Goal: Task Accomplishment & Management: Complete application form

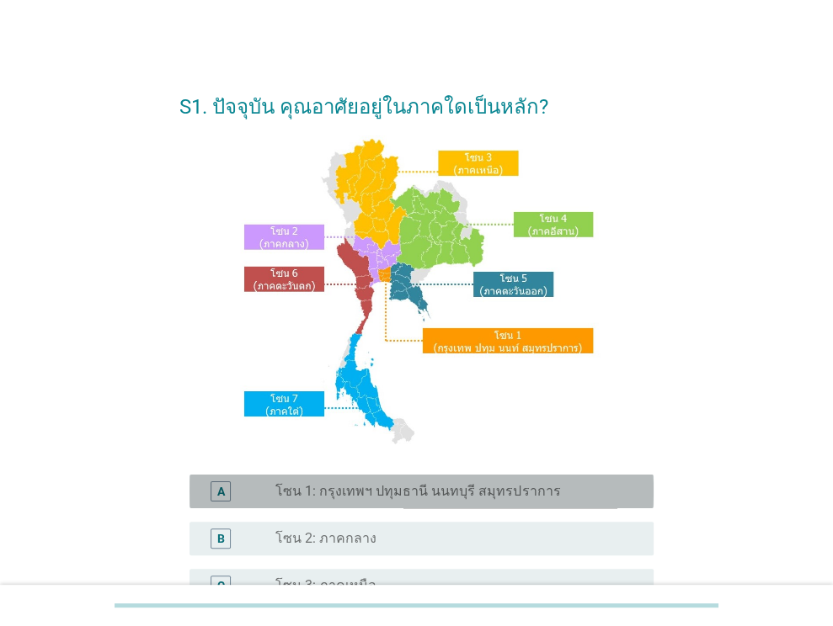
click at [475, 482] on div "radio_button_unchecked โซน 1: กรุงเทพฯ ปทุมธานี นนทบุรี สมุทรปราการ" at bounding box center [457, 492] width 365 height 20
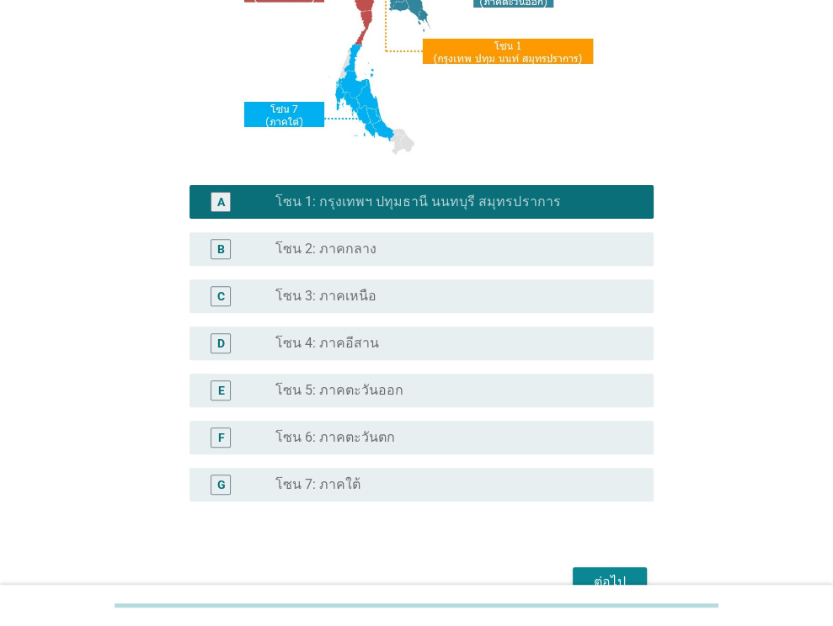
scroll to position [381, 0]
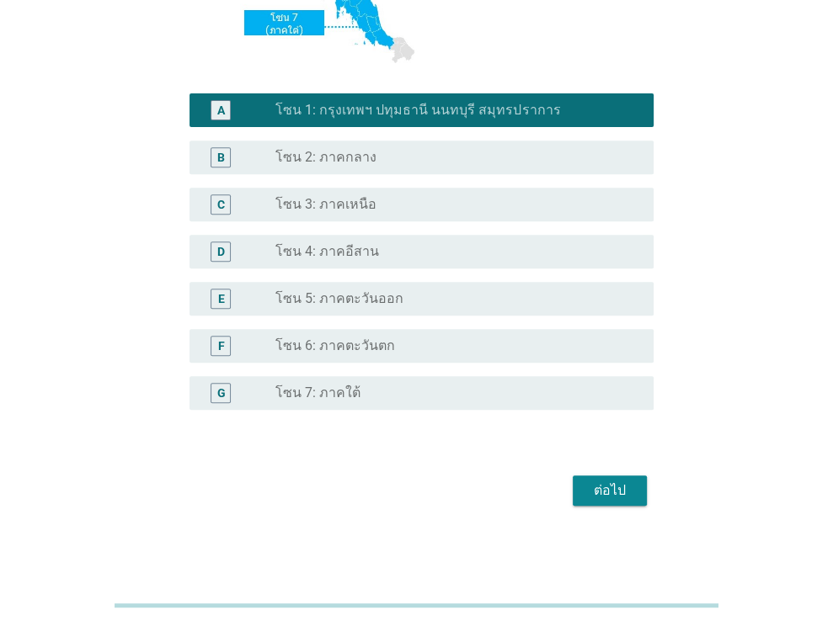
click at [608, 500] on div "ต่อไป" at bounding box center [609, 491] width 47 height 20
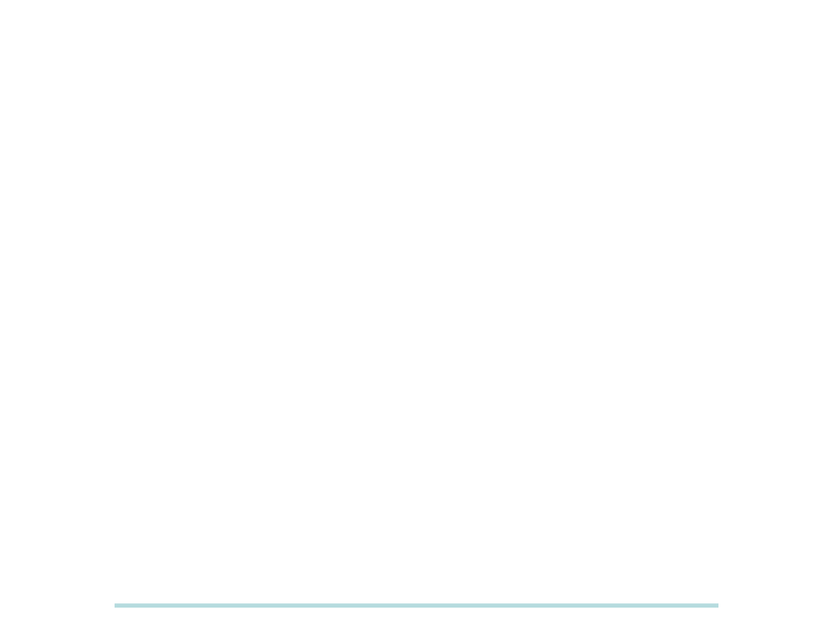
scroll to position [0, 0]
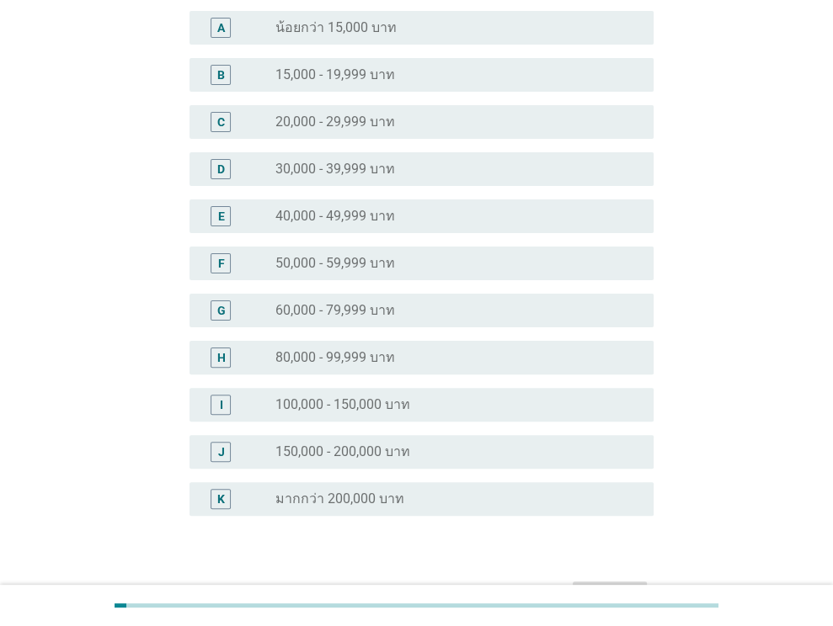
click at [392, 311] on label "60,000 - 79,999 บาท" at bounding box center [335, 310] width 120 height 17
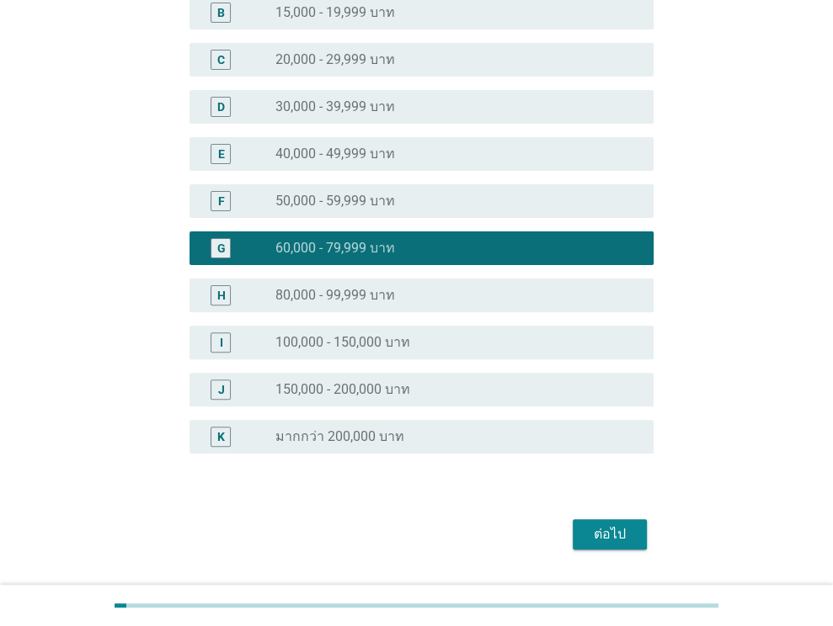
scroll to position [274, 0]
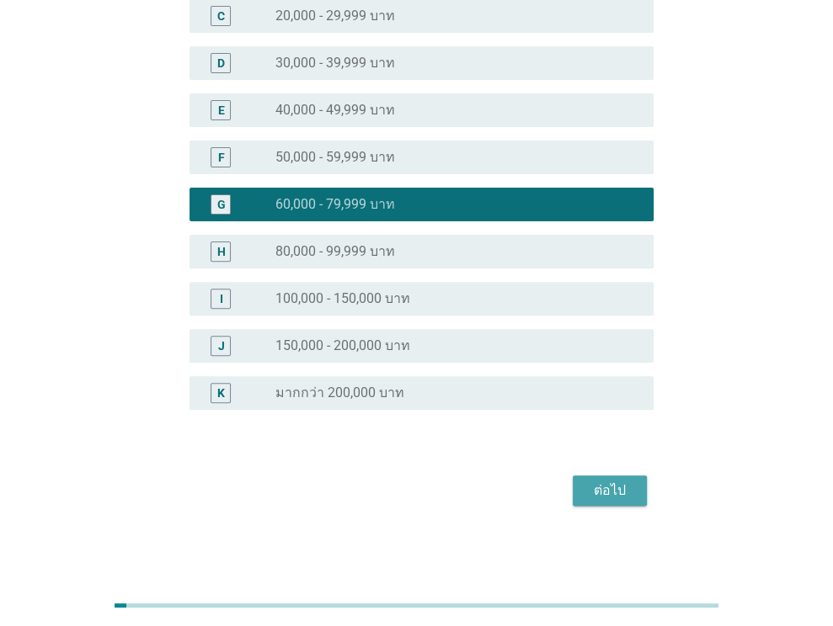
click at [598, 487] on div "ต่อไป" at bounding box center [609, 491] width 47 height 20
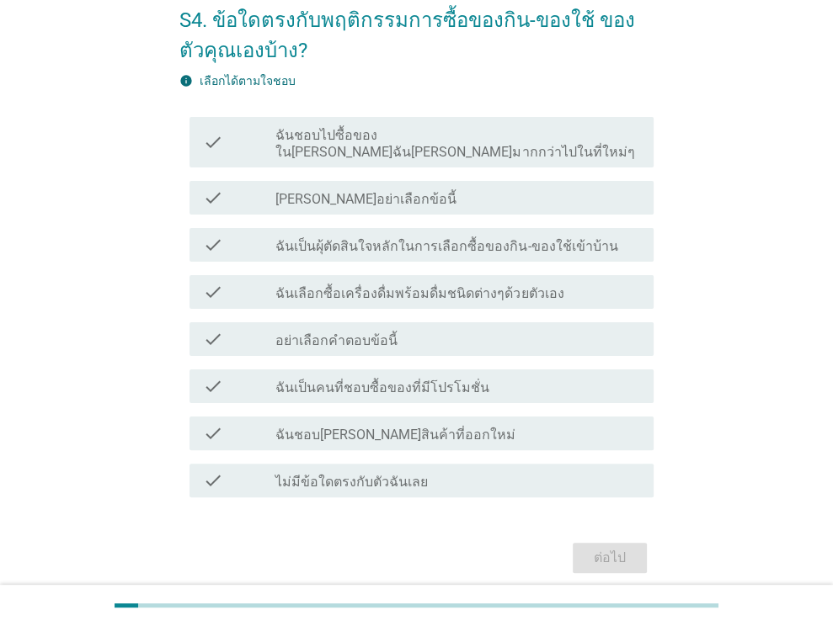
scroll to position [137, 0]
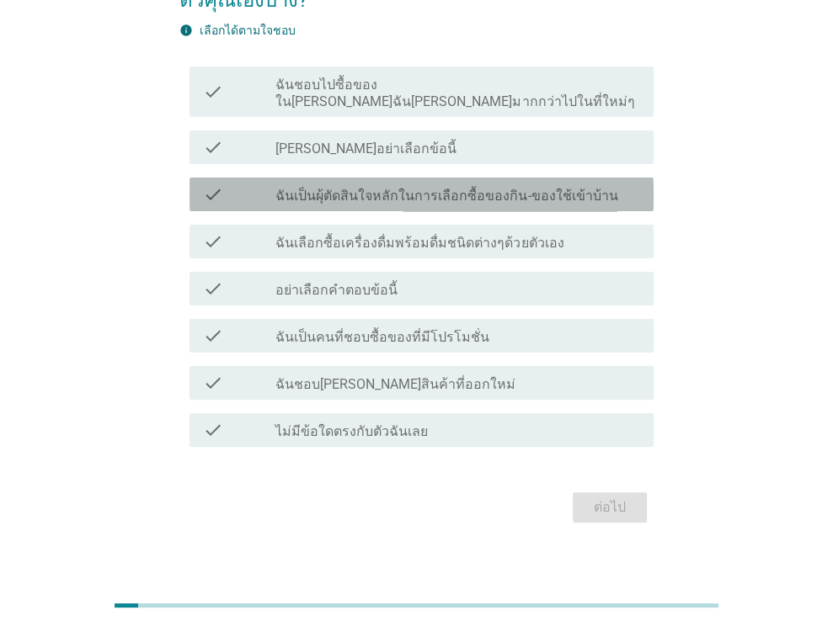
click at [481, 188] on label "ฉันเป็นผุ้ตัดสินใจหลักในการเลือกซื้อของกิน-ของใช้เข้าบ้าน" at bounding box center [446, 196] width 342 height 17
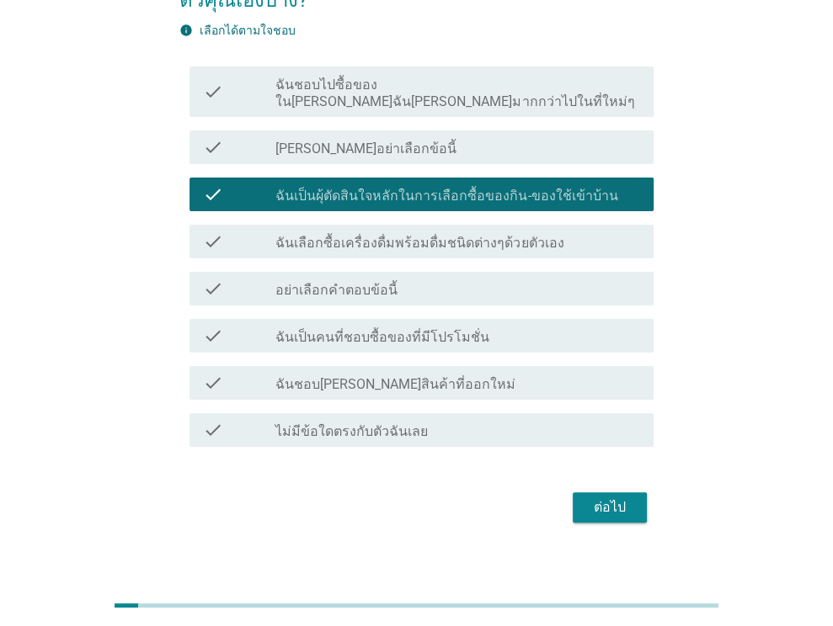
click at [605, 511] on div "S4. ข้อใดตรงกับพฤติกรรมการซื้อของกิน-ของใช้ ของตัวคุณเองบ้าง? info เลือกได้ตามใ…" at bounding box center [416, 232] width 501 height 617
click at [613, 498] on div "ต่อไป" at bounding box center [609, 508] width 47 height 20
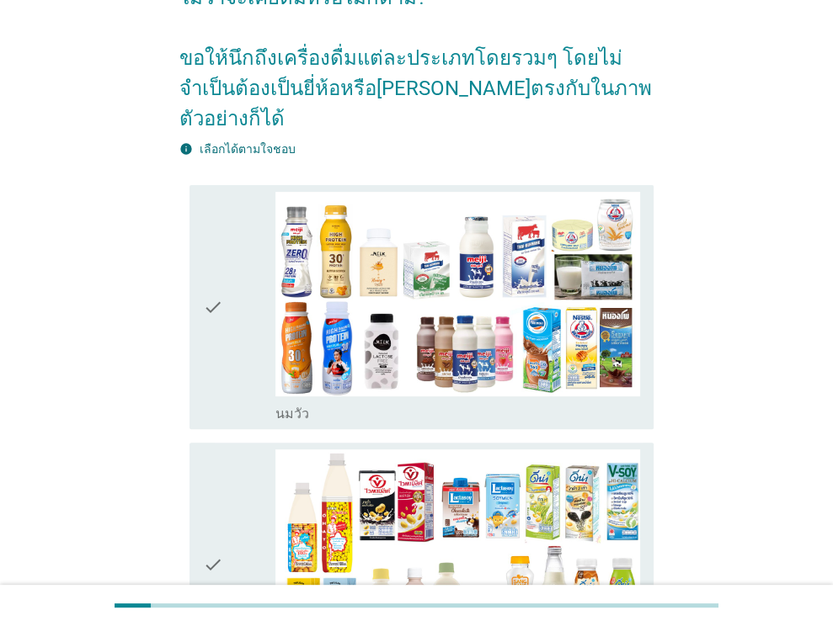
scroll to position [337, 0]
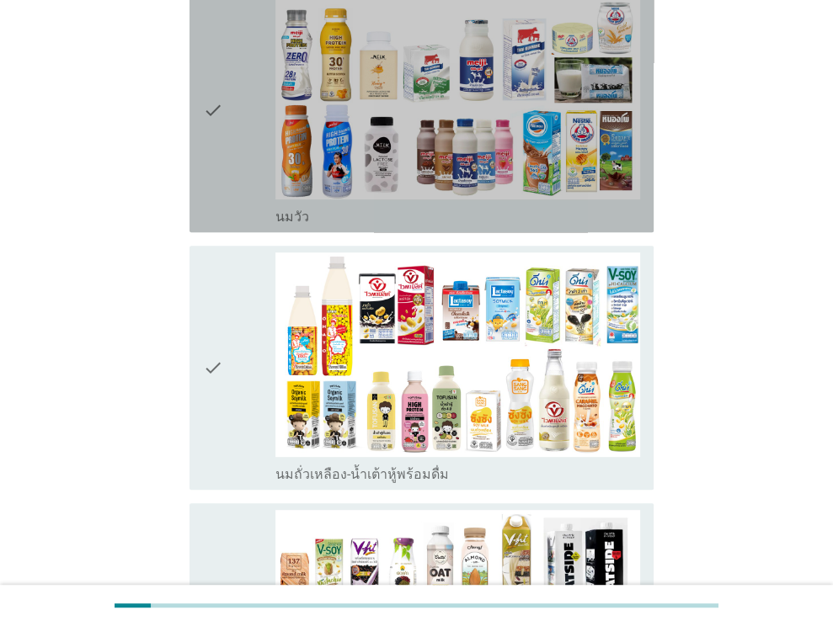
click at [237, 100] on div "check" at bounding box center [239, 110] width 73 height 231
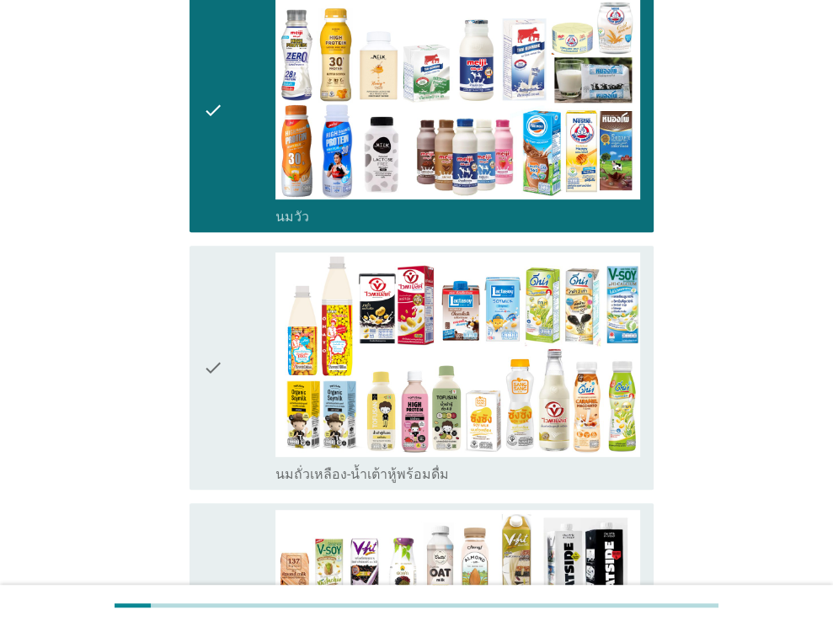
click at [233, 326] on div "check" at bounding box center [239, 368] width 73 height 231
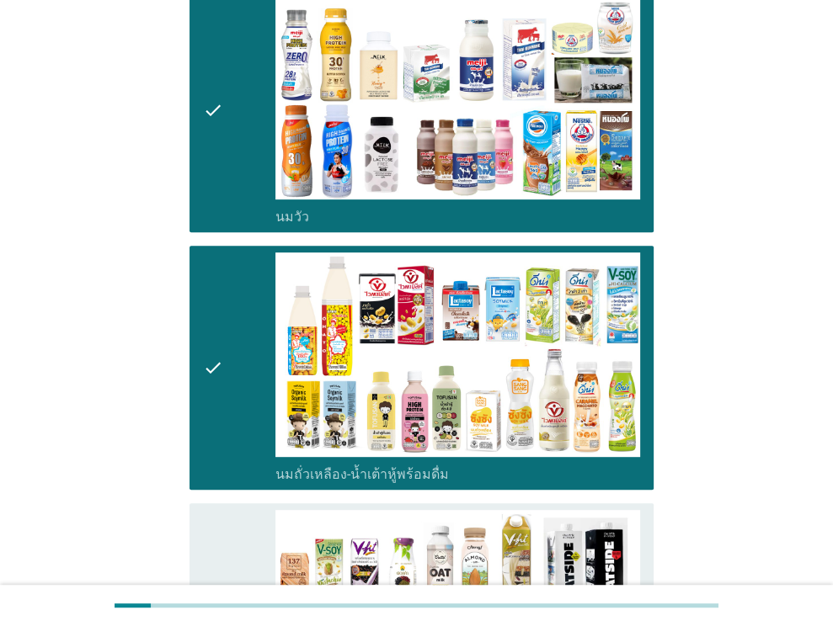
scroll to position [674, 0]
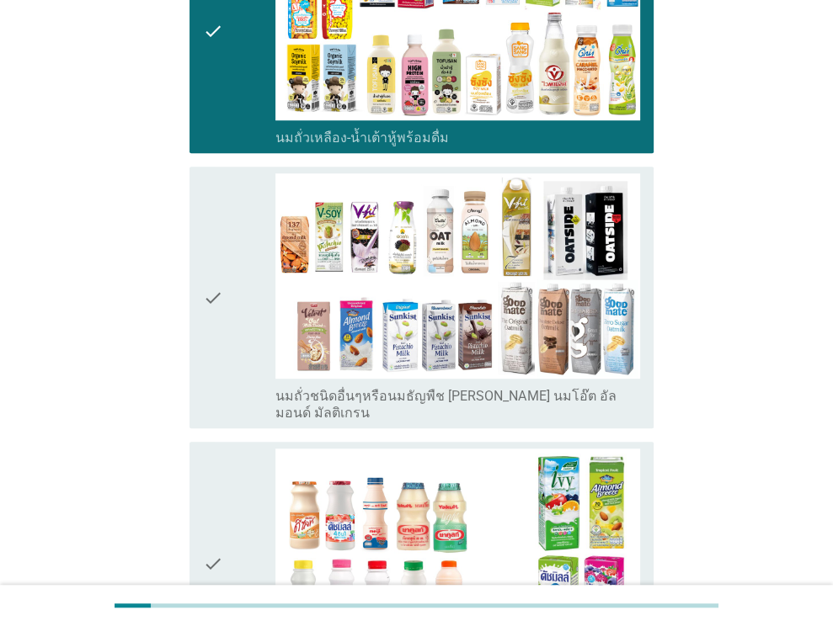
click at [232, 302] on div "check" at bounding box center [239, 297] width 73 height 248
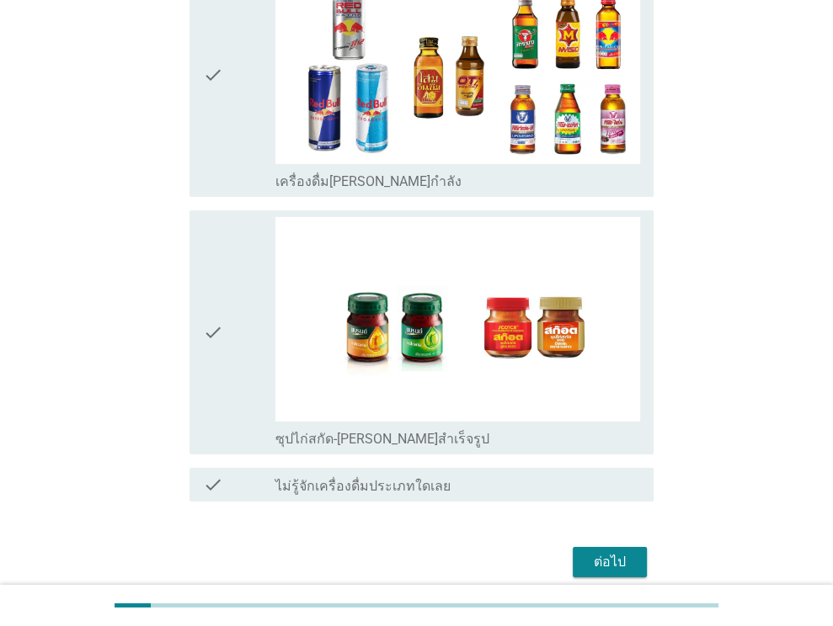
scroll to position [3503, 0]
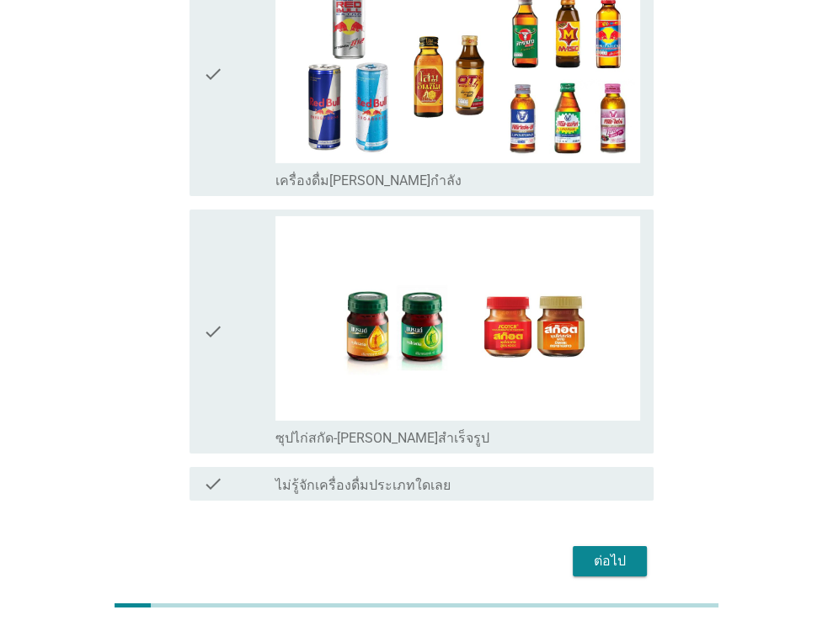
click at [587, 552] on div "ต่อไป" at bounding box center [609, 562] width 47 height 20
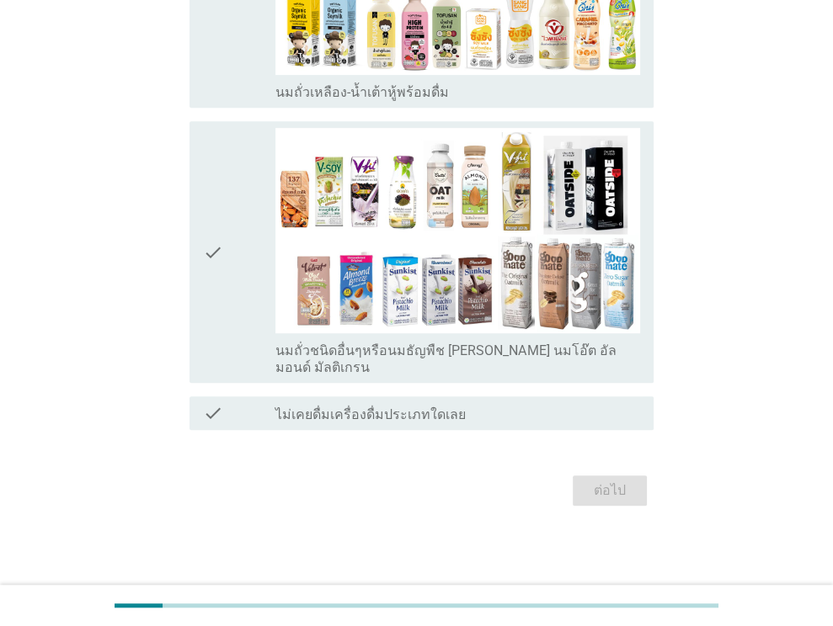
scroll to position [0, 0]
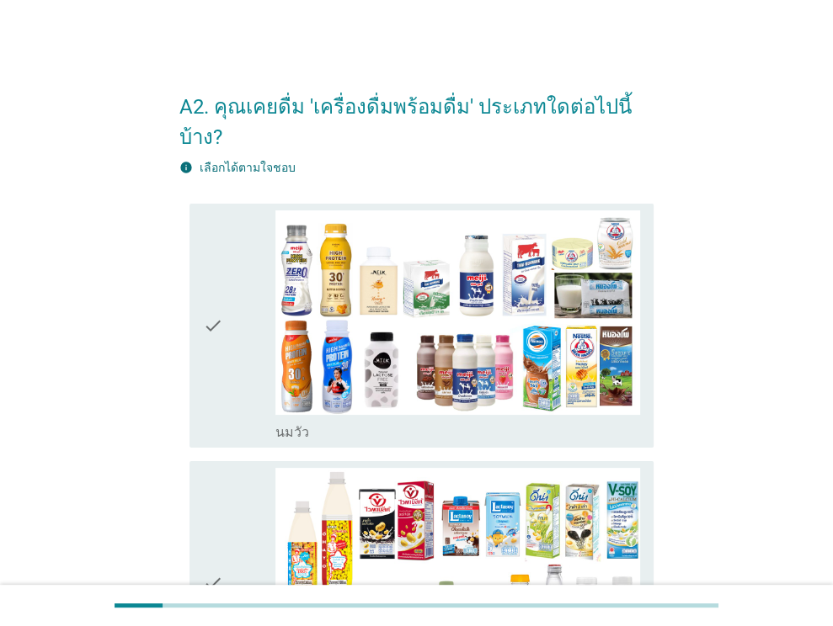
click at [229, 290] on div "check" at bounding box center [239, 326] width 73 height 231
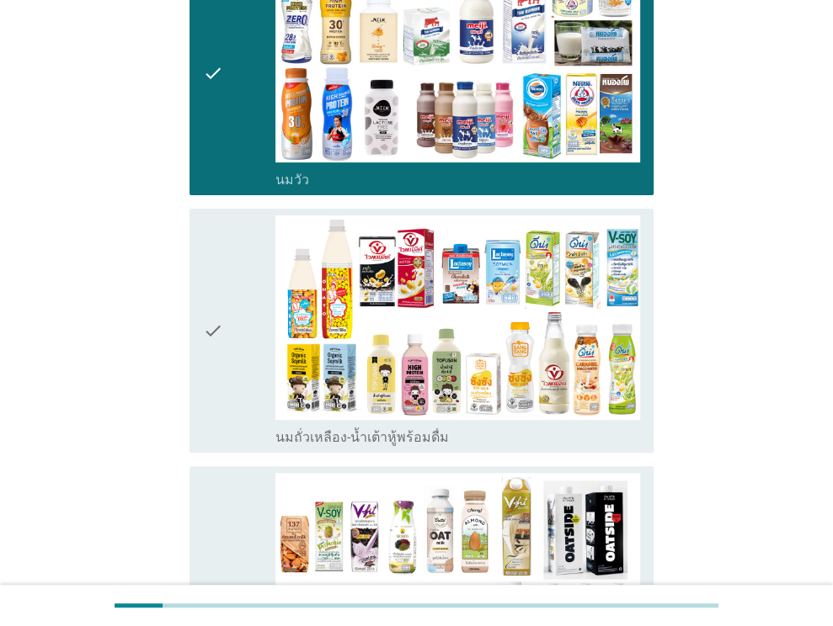
click at [234, 351] on div "check" at bounding box center [239, 331] width 73 height 231
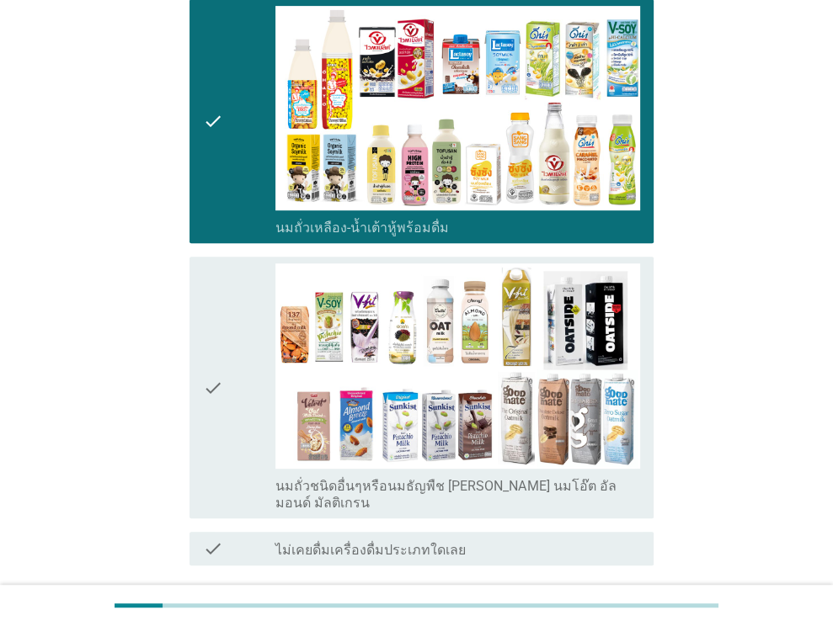
scroll to position [549, 0]
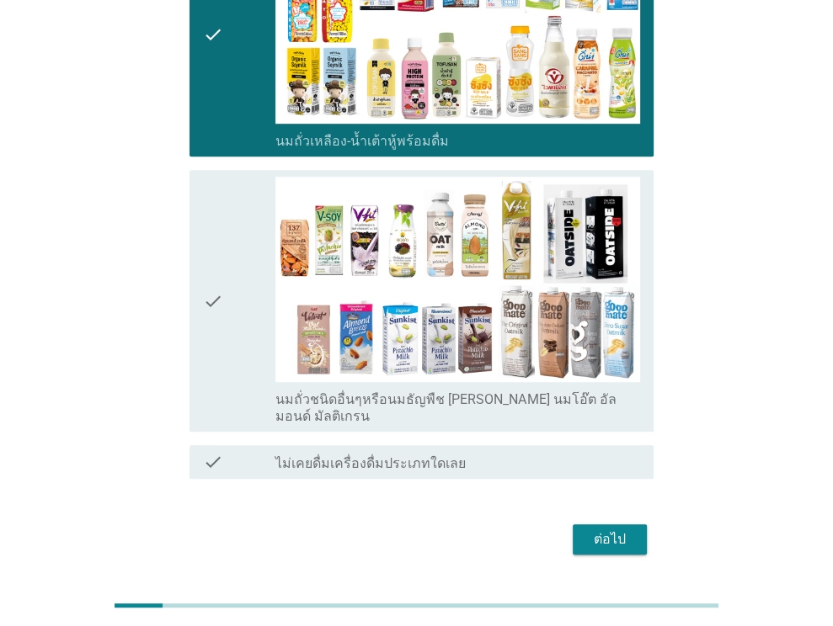
drag, startPoint x: 616, startPoint y: 467, endPoint x: 621, endPoint y: 481, distance: 14.1
click at [616, 471] on form "A2. คุณเคยดื่ม 'เครื่องดื่มพร้อมดื่ม' ประเภทใดต่อไปนี้บ้าง? info เลือกได้ตามใจช…" at bounding box center [416, 43] width 474 height 1034
click at [621, 530] on div "ต่อไป" at bounding box center [609, 540] width 47 height 20
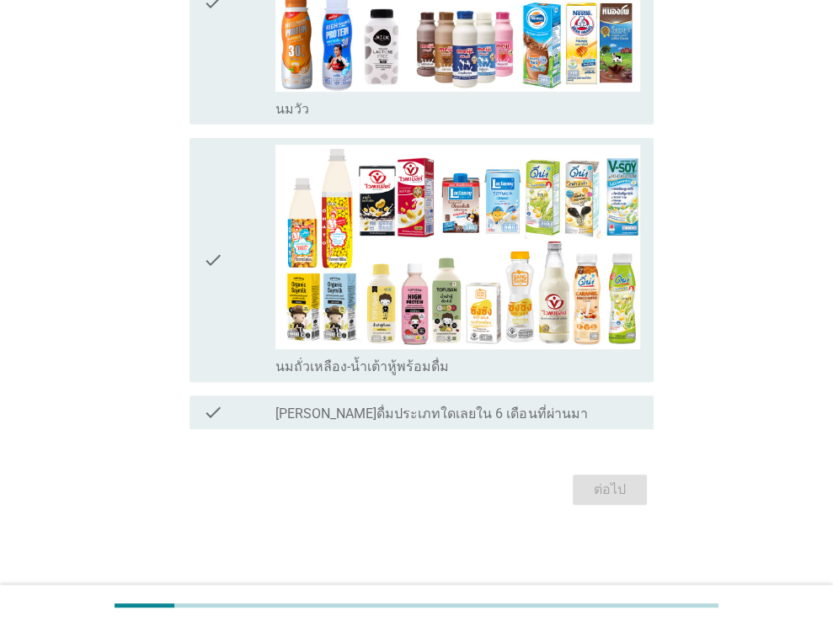
scroll to position [0, 0]
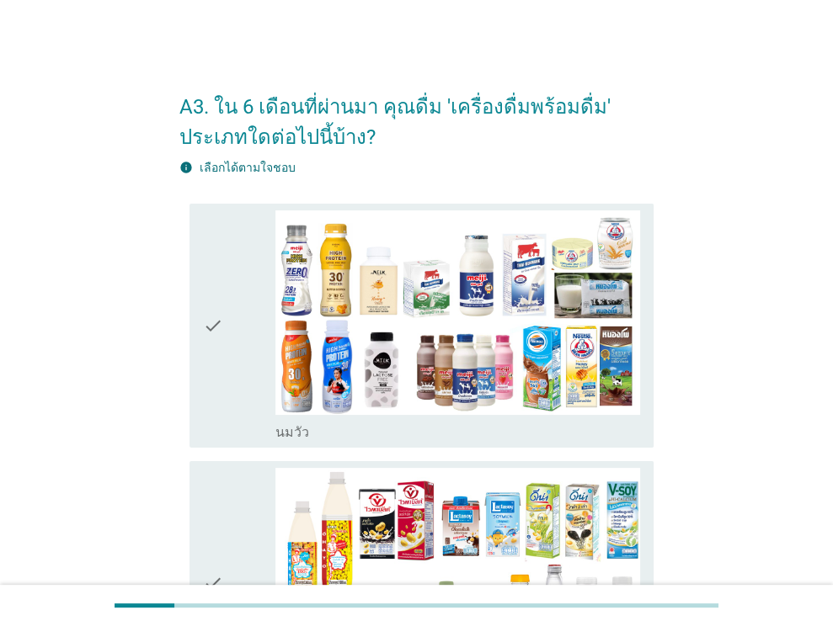
click at [207, 296] on icon "check" at bounding box center [213, 326] width 20 height 231
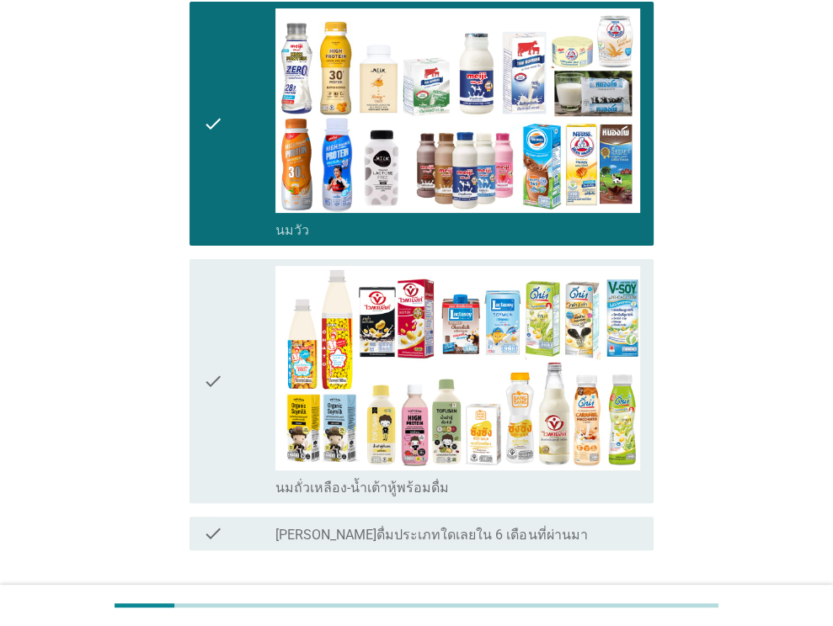
scroll to position [322, 0]
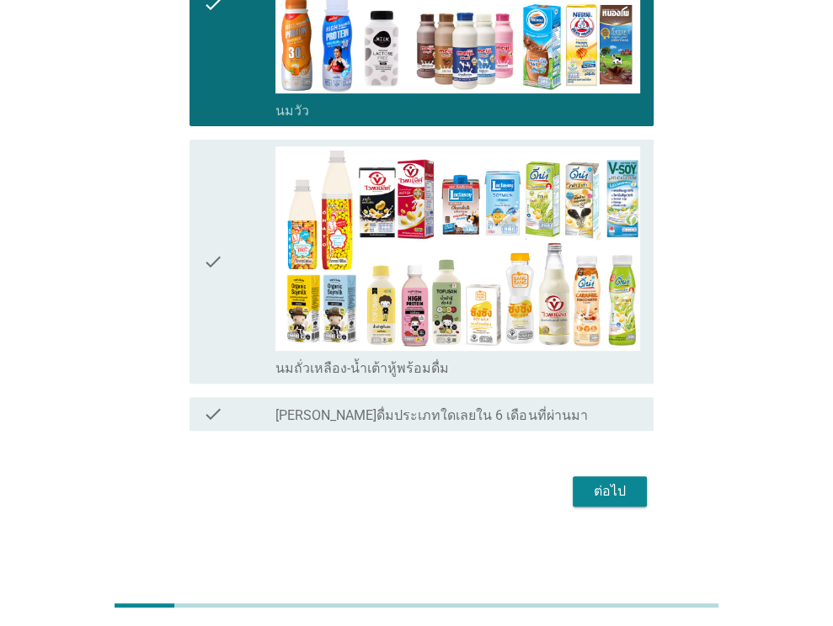
click at [248, 273] on div "check" at bounding box center [239, 262] width 73 height 231
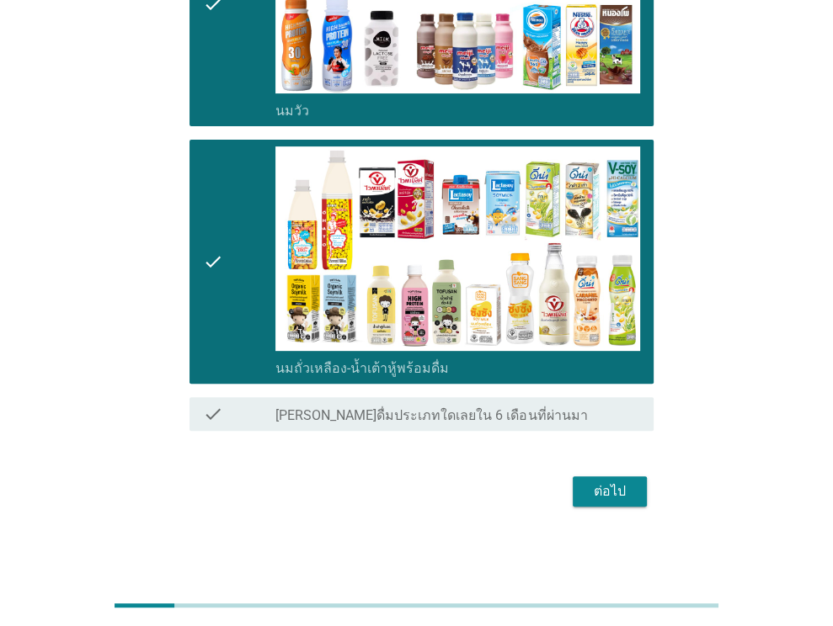
click at [637, 482] on button "ต่อไป" at bounding box center [610, 492] width 74 height 30
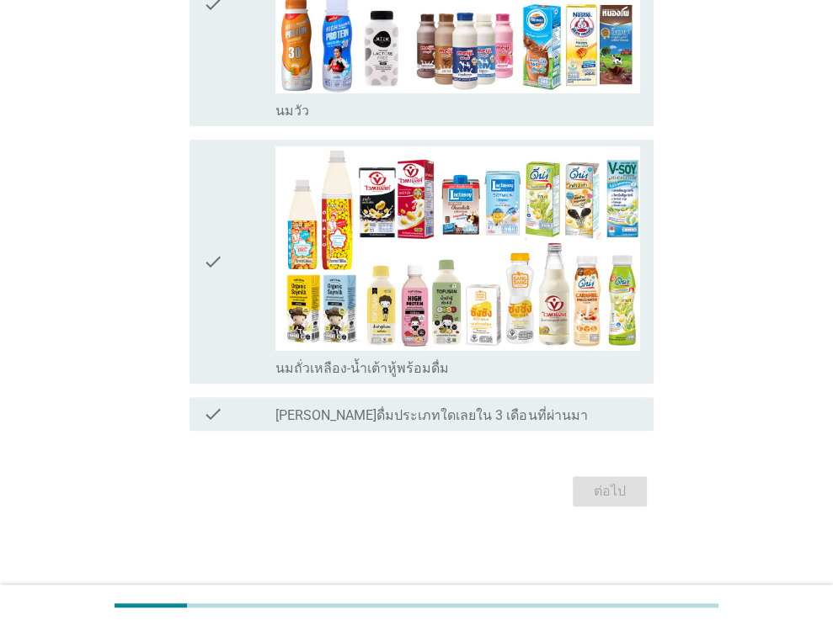
scroll to position [0, 0]
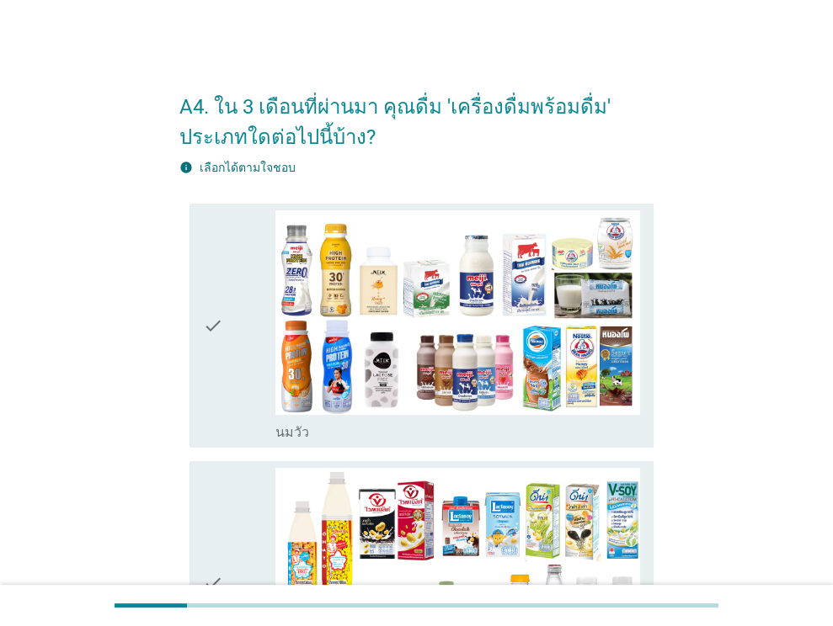
click at [222, 271] on icon "check" at bounding box center [213, 326] width 20 height 231
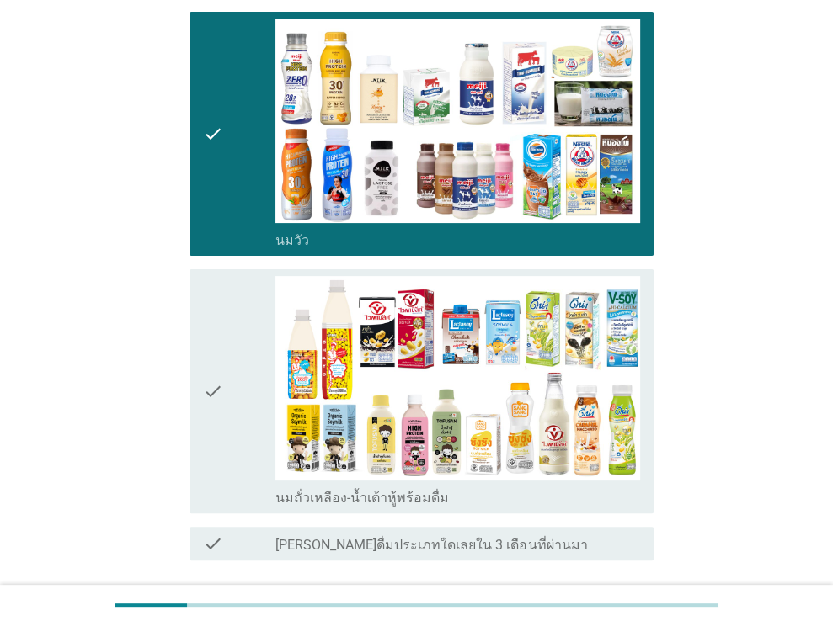
scroll to position [253, 0]
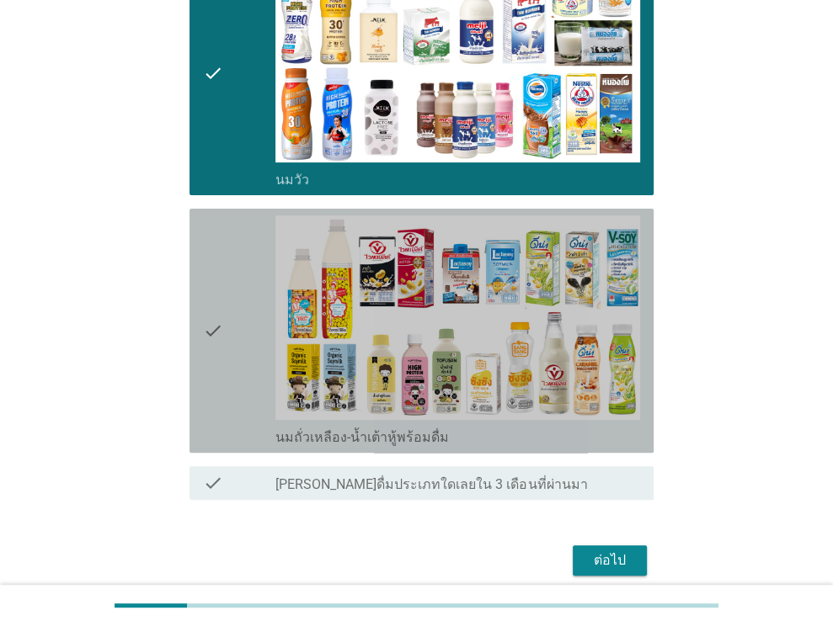
drag, startPoint x: 229, startPoint y: 344, endPoint x: 563, endPoint y: 488, distance: 364.3
click at [229, 343] on div "check" at bounding box center [239, 331] width 73 height 231
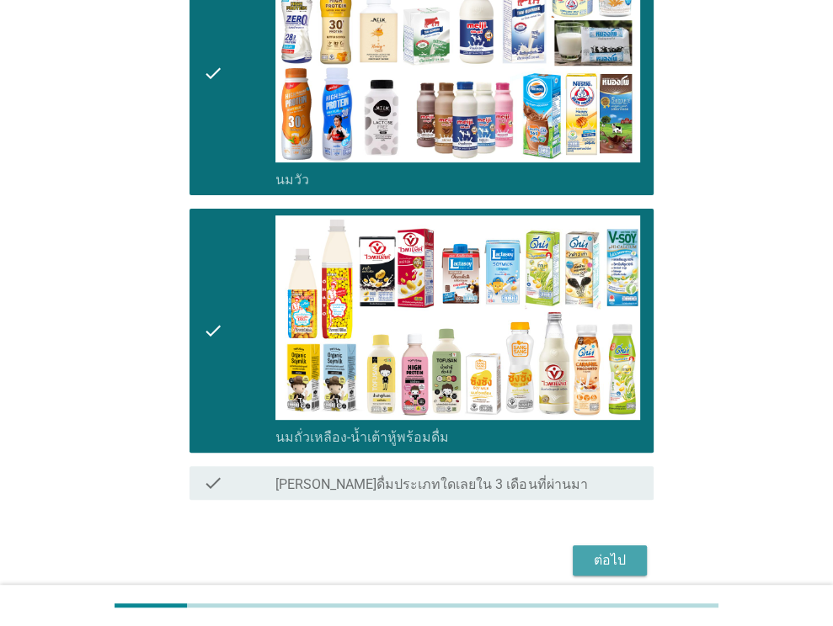
click at [589, 554] on div "ต่อไป" at bounding box center [609, 561] width 47 height 20
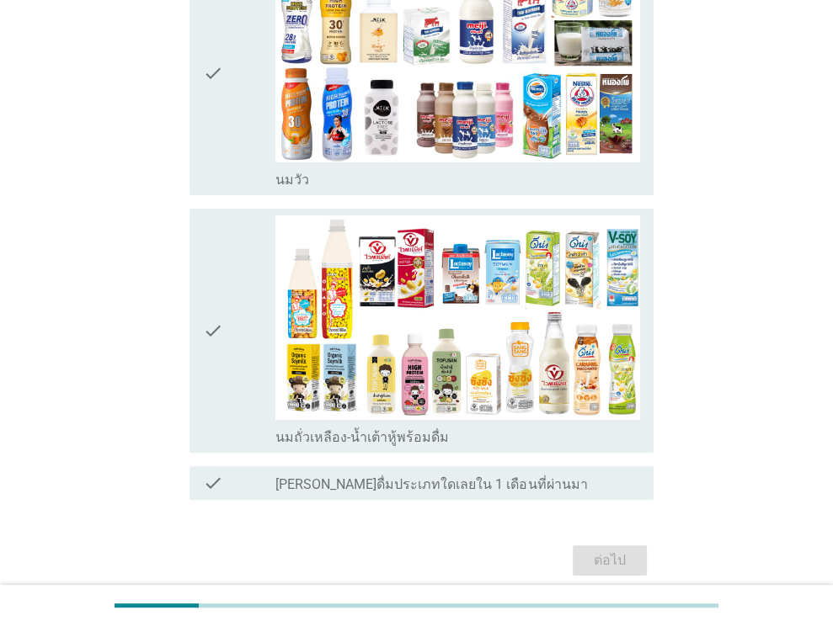
scroll to position [0, 0]
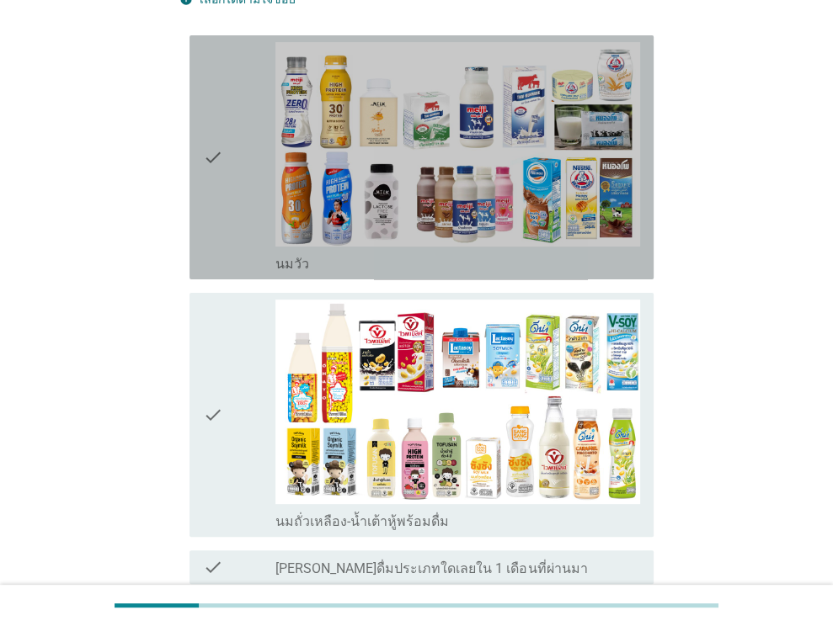
click at [220, 232] on icon "check" at bounding box center [213, 157] width 20 height 231
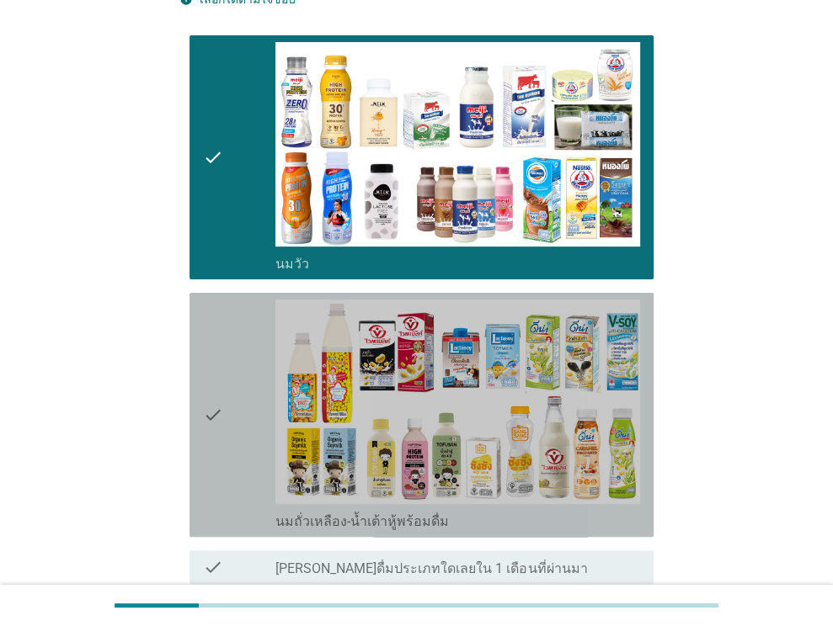
click at [232, 367] on div "check" at bounding box center [239, 415] width 73 height 231
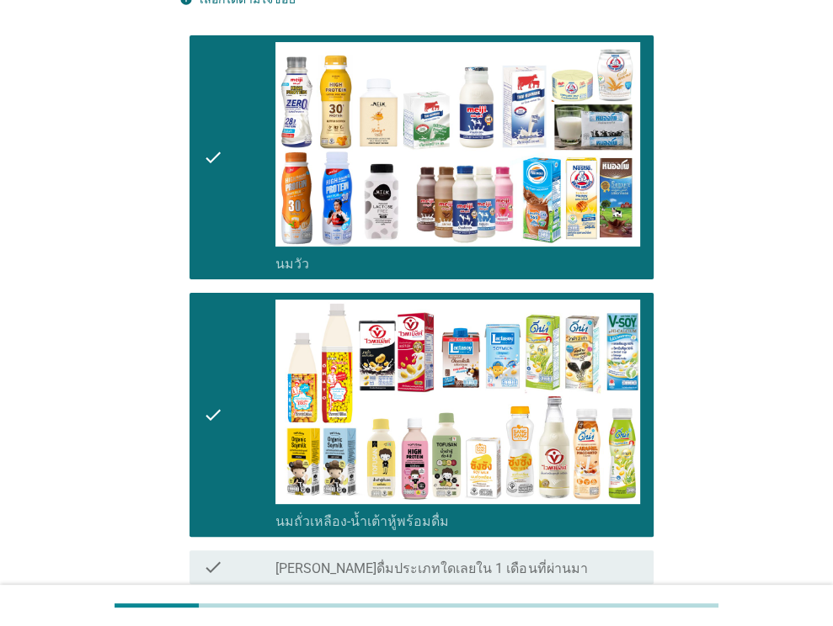
scroll to position [322, 0]
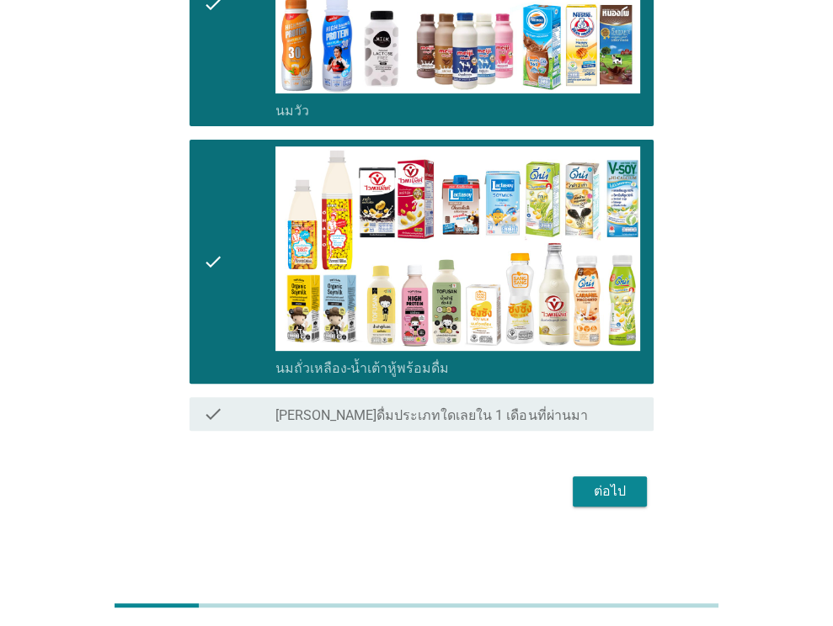
click at [627, 477] on button "ต่อไป" at bounding box center [610, 492] width 74 height 30
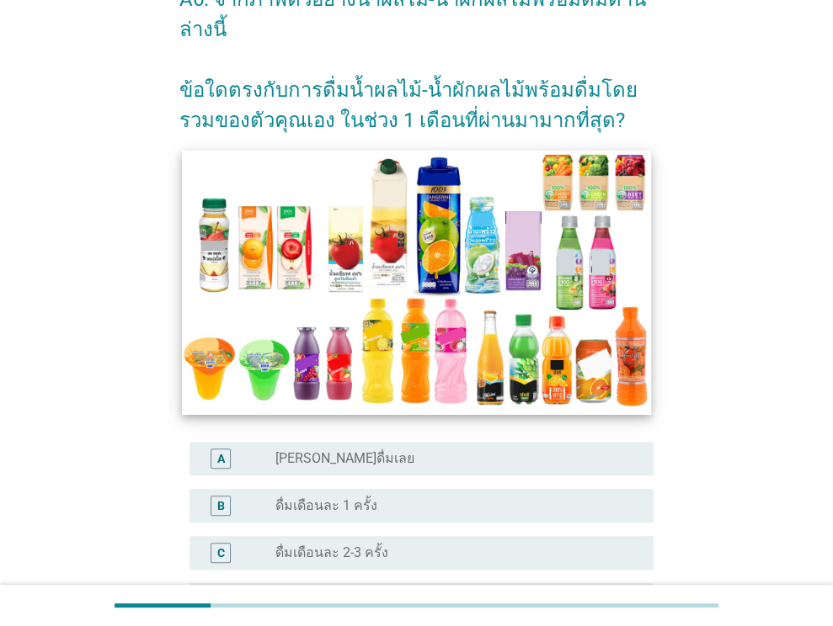
scroll to position [253, 0]
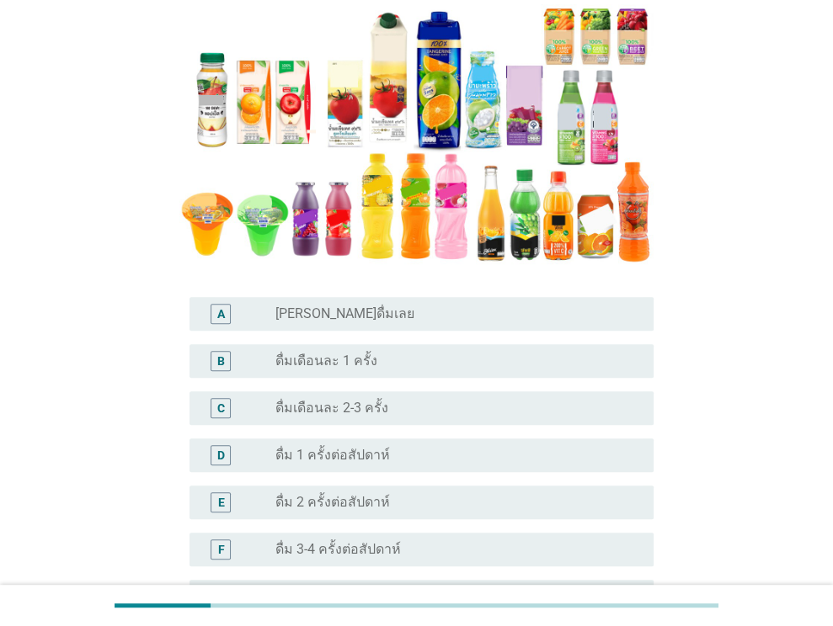
click at [360, 355] on label "ดื่มเดือนละ 1 ครั้ง" at bounding box center [326, 361] width 102 height 17
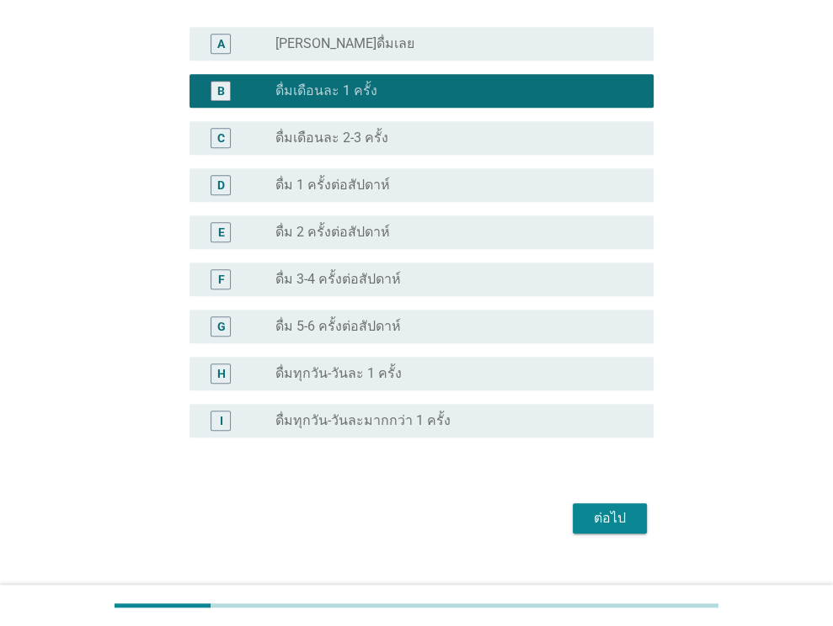
scroll to position [552, 0]
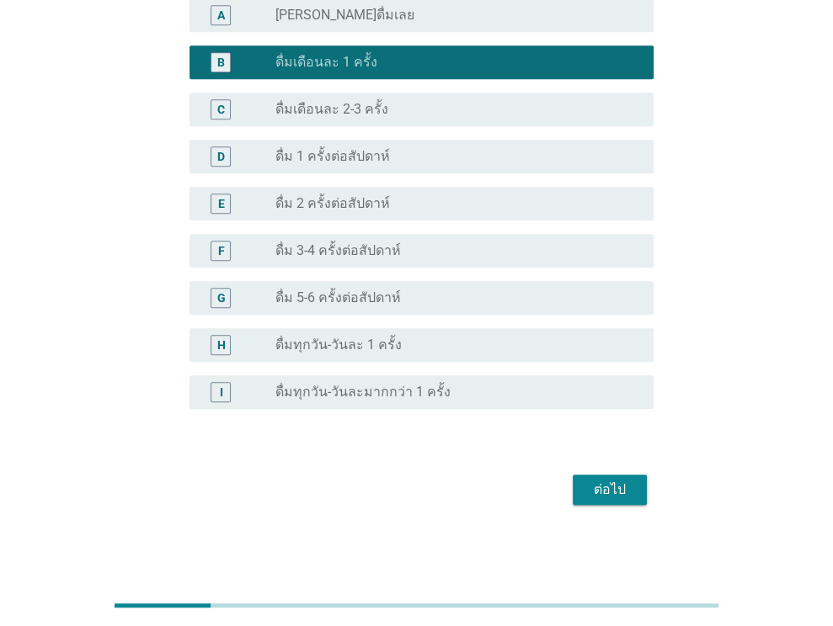
click at [637, 488] on button "ต่อไป" at bounding box center [610, 490] width 74 height 30
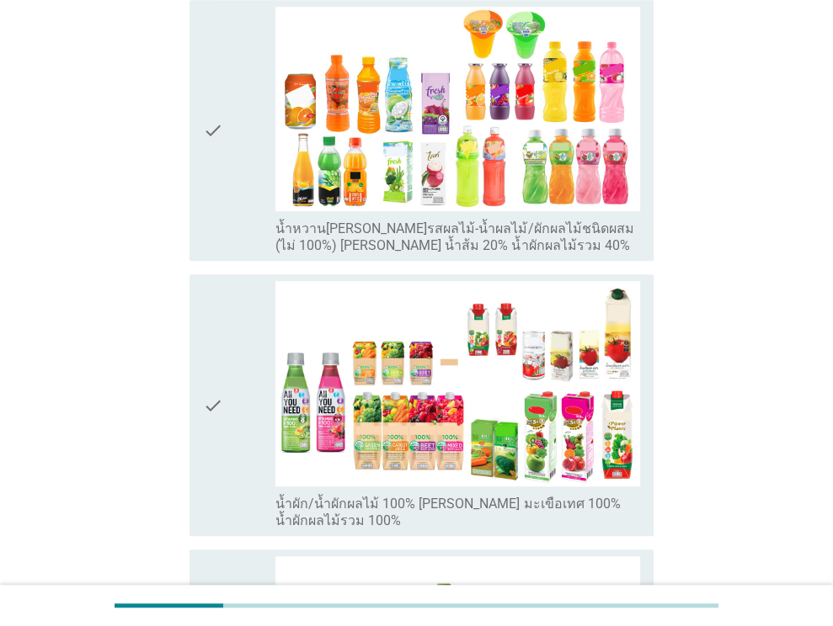
scroll to position [674, 0]
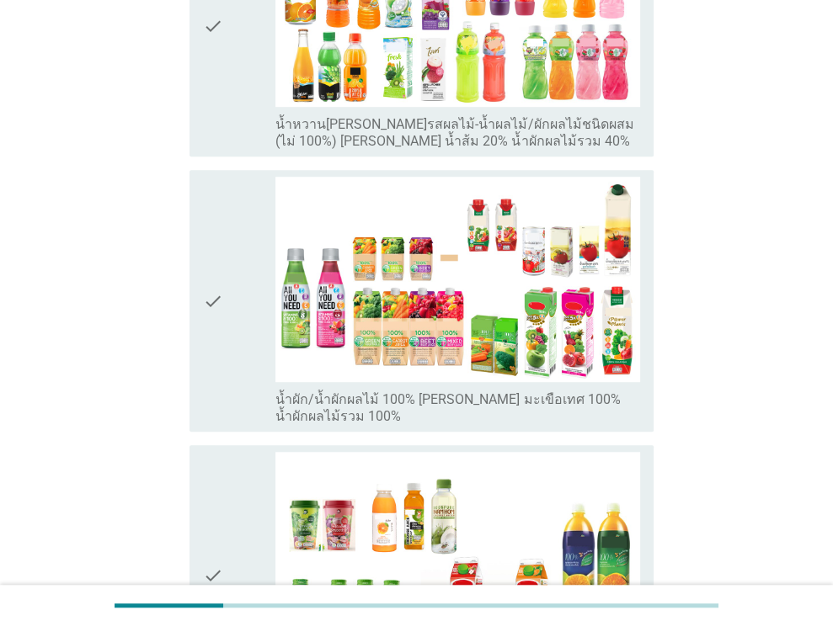
click at [221, 275] on icon "check" at bounding box center [213, 301] width 20 height 248
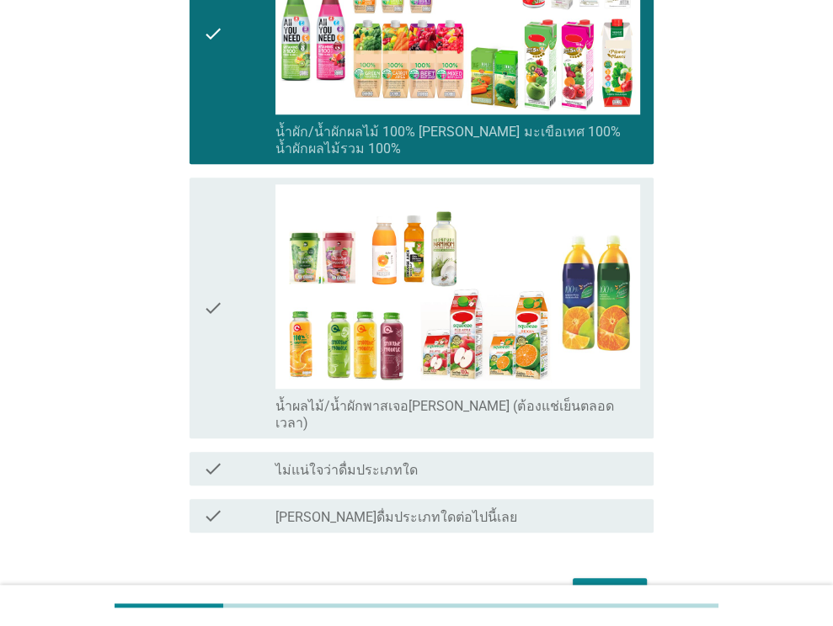
scroll to position [978, 0]
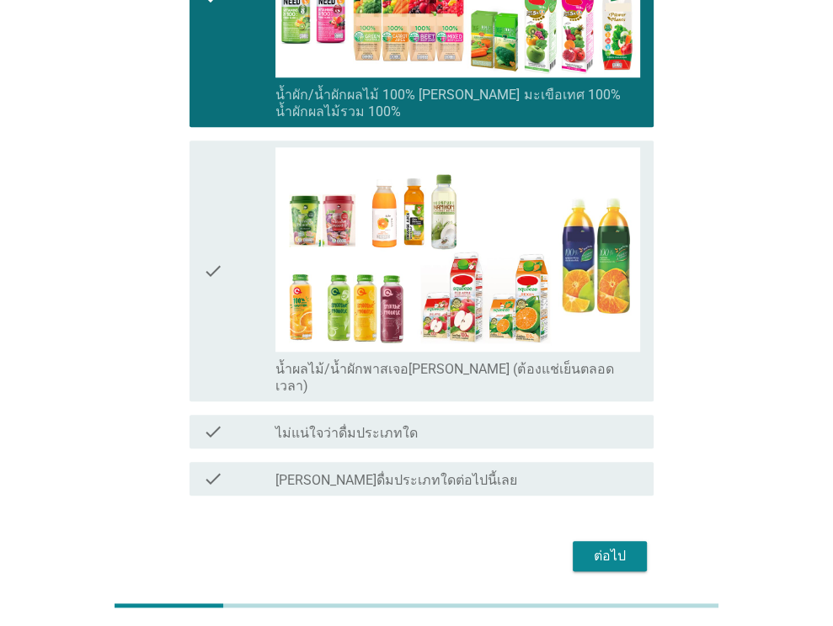
click at [644, 541] on button "ต่อไป" at bounding box center [610, 556] width 74 height 30
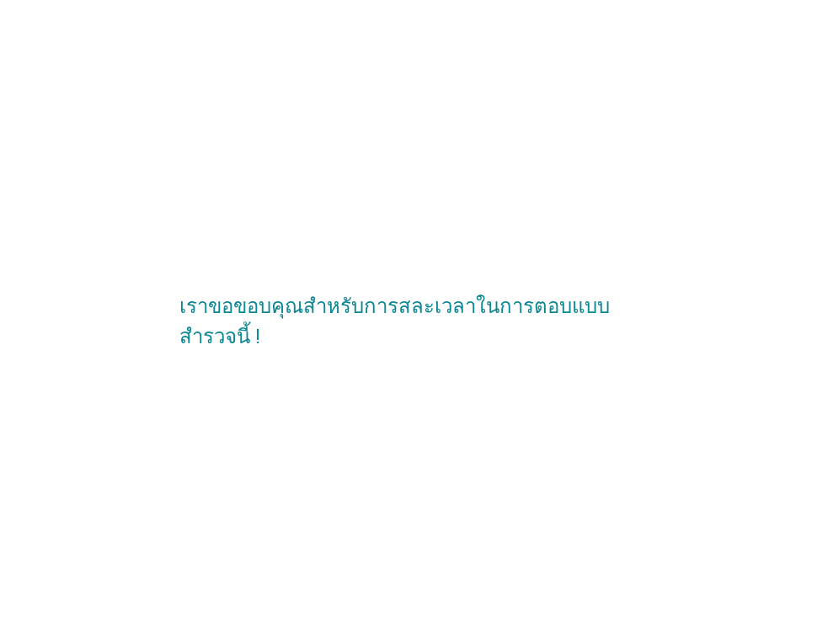
scroll to position [0, 0]
